Goal: Task Accomplishment & Management: Complete application form

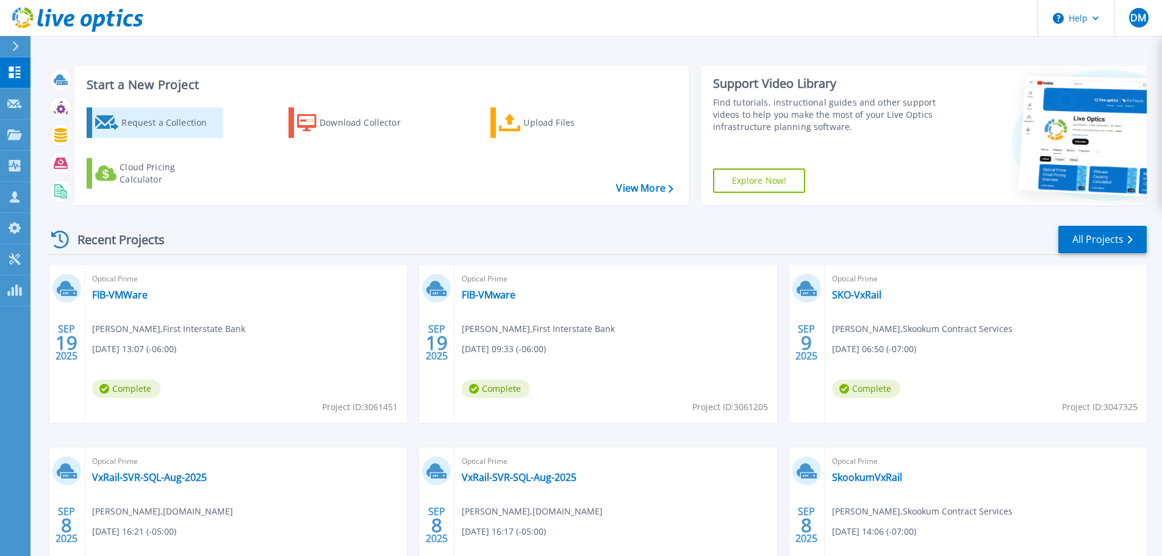
click at [160, 121] on div "Request a Collection" at bounding box center [170, 122] width 98 height 24
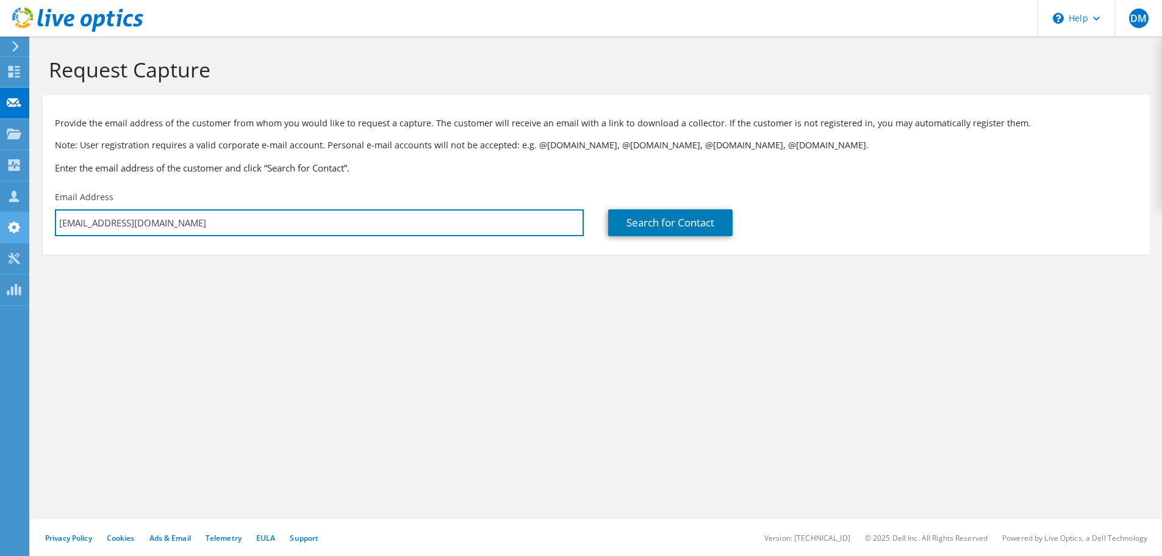
drag, startPoint x: 188, startPoint y: 226, endPoint x: 21, endPoint y: 221, distance: 167.2
click at [21, 221] on div "DM Partner Team Member Dan McDonald dan_mcdonald@shi.com shi.com My Profile Log…" at bounding box center [581, 278] width 1162 height 556
type input "d"
click at [106, 224] on input "darre" at bounding box center [319, 222] width 529 height 27
type input "d"
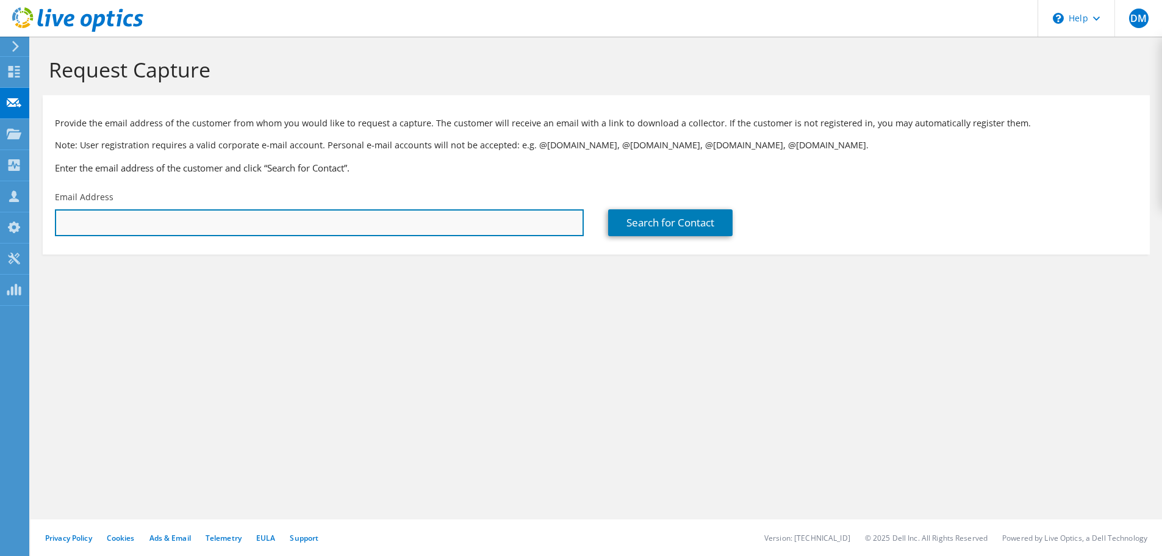
click at [139, 214] on input "text" at bounding box center [319, 222] width 529 height 27
type input "grahamd@careoregon.org"
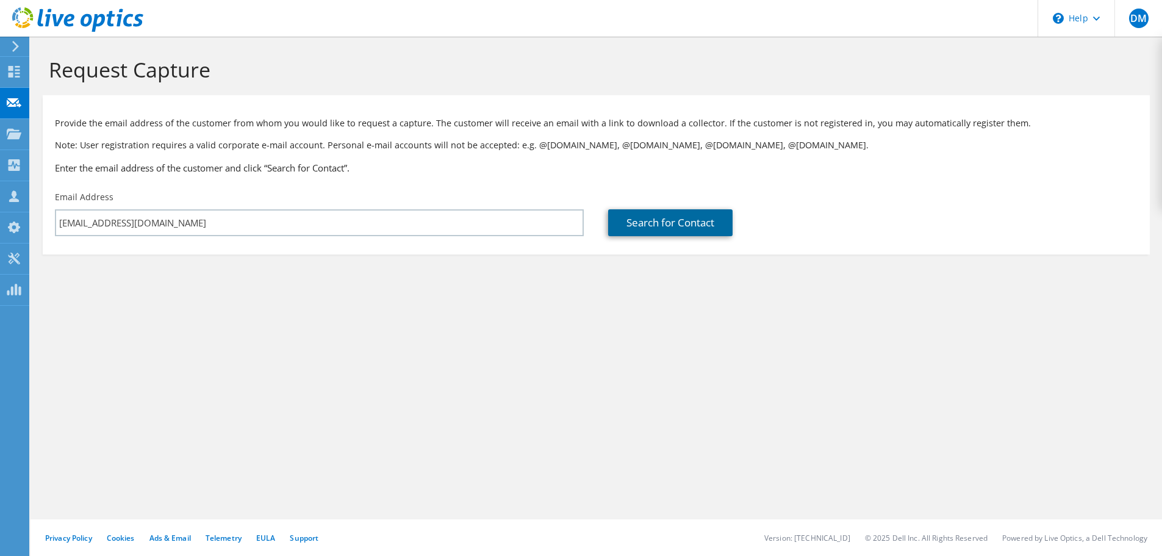
click at [677, 214] on link "Search for Contact" at bounding box center [670, 222] width 124 height 27
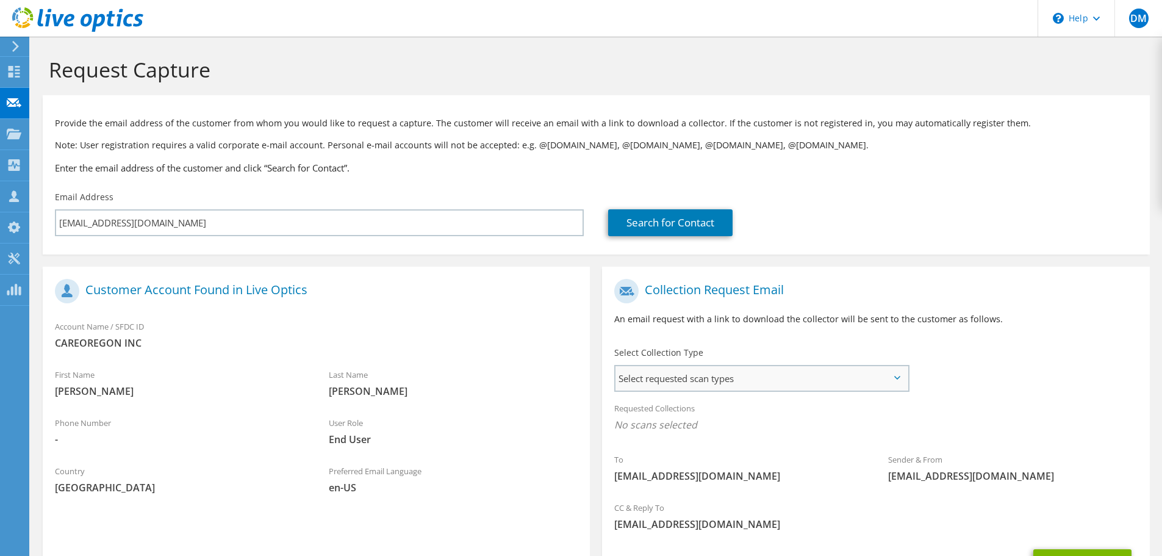
click at [821, 378] on span "Select requested scan types" at bounding box center [761, 378] width 292 height 24
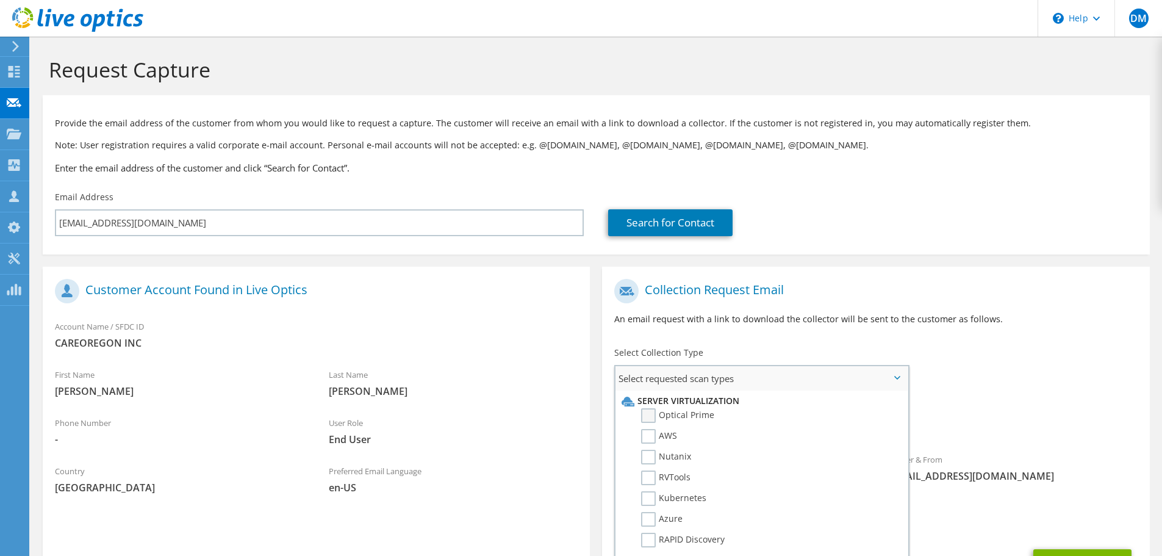
click at [649, 416] on label "Optical Prime" at bounding box center [677, 415] width 73 height 15
click at [0, 0] on input "Optical Prime" at bounding box center [0, 0] width 0 height 0
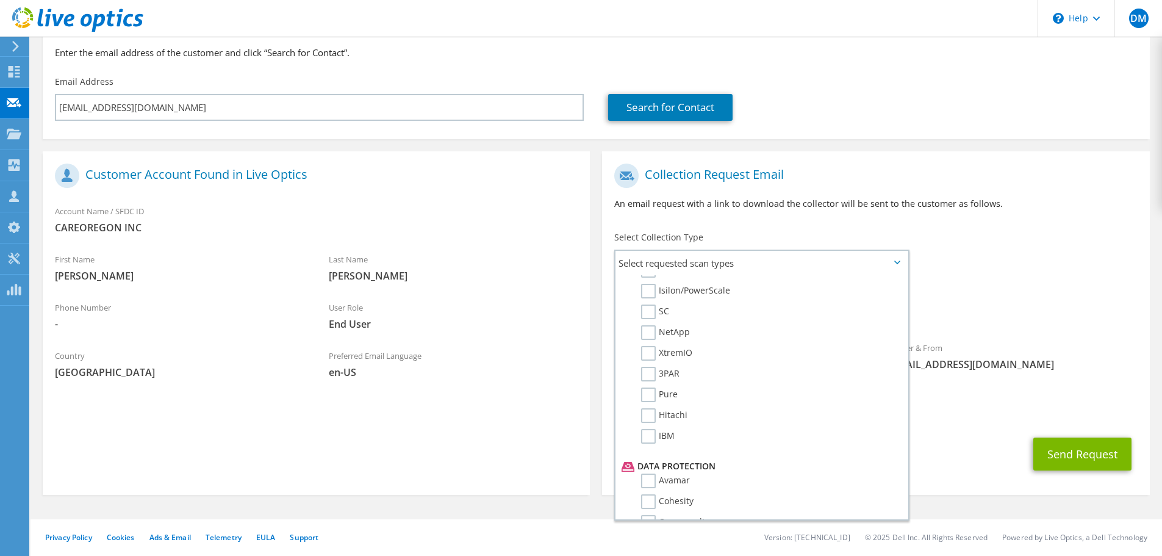
scroll to position [488, 0]
click at [1009, 301] on div "Requested Collections No scans selected Optical Prime" at bounding box center [875, 304] width 547 height 49
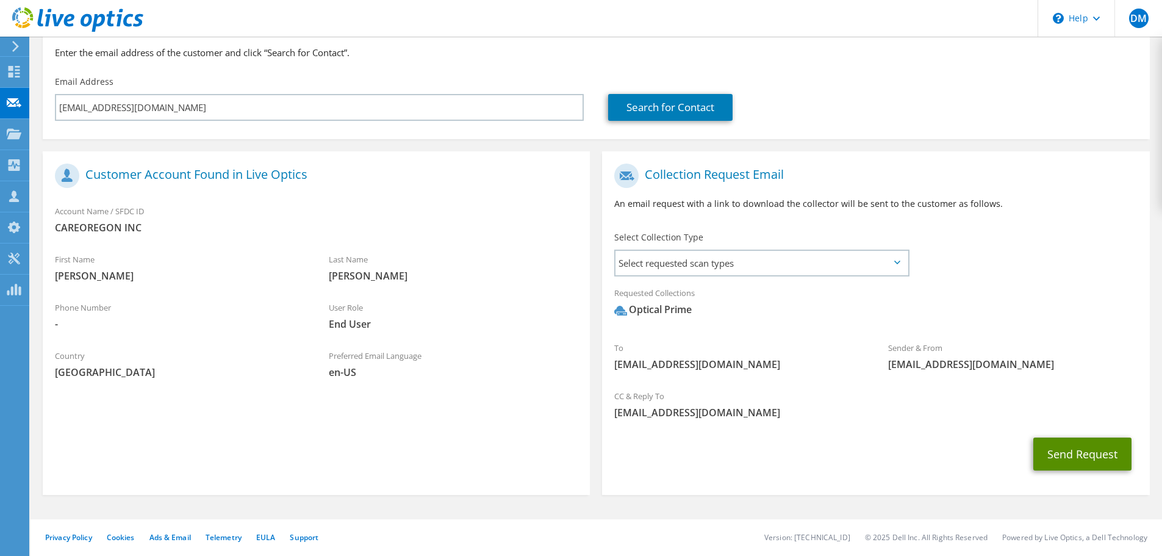
click at [1083, 454] on button "Send Request" at bounding box center [1082, 453] width 98 height 33
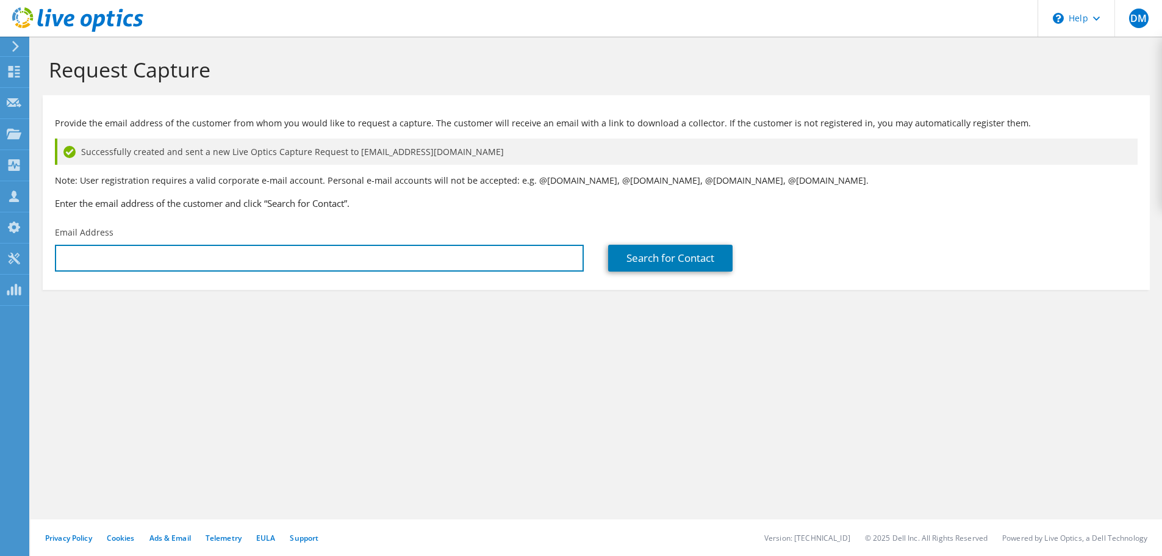
type input "[EMAIL_ADDRESS][DOMAIN_NAME]"
